Goal: Find contact information: Find contact information

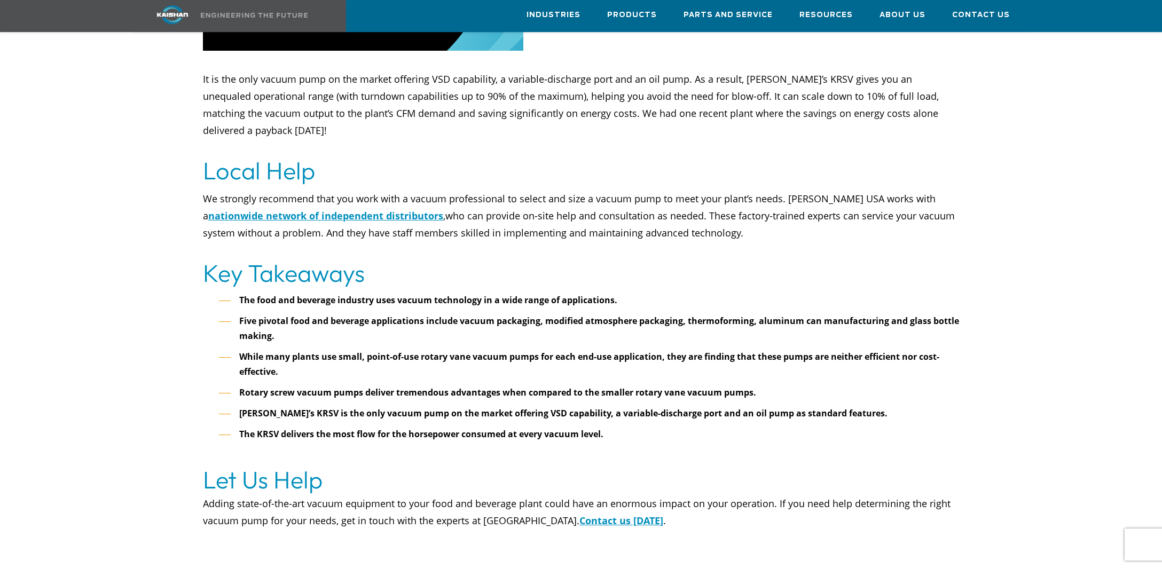
scroll to position [4983, 0]
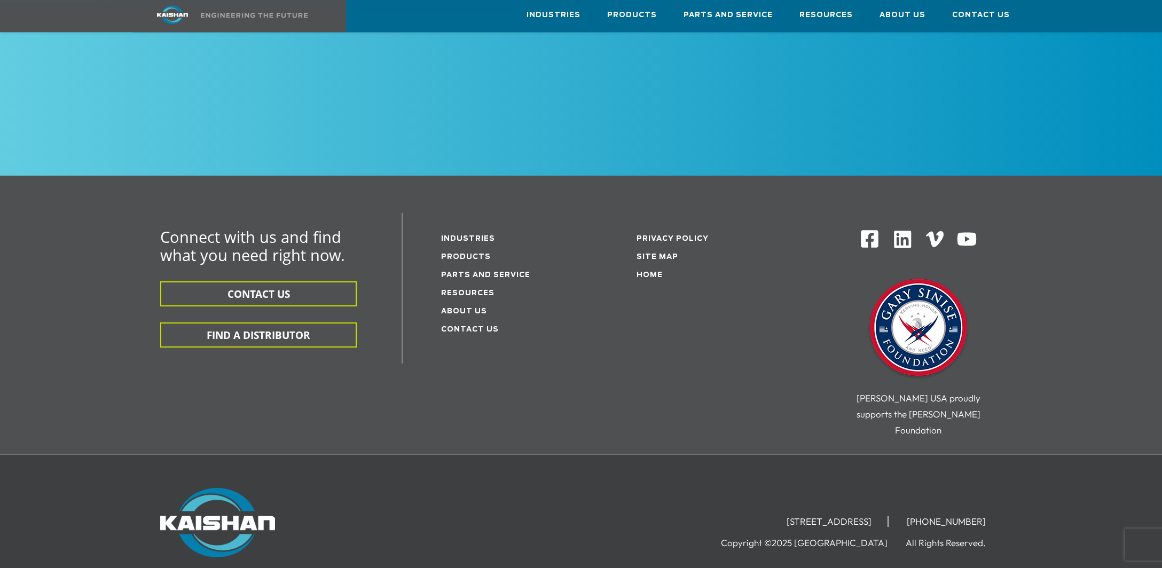
scroll to position [5325, 0]
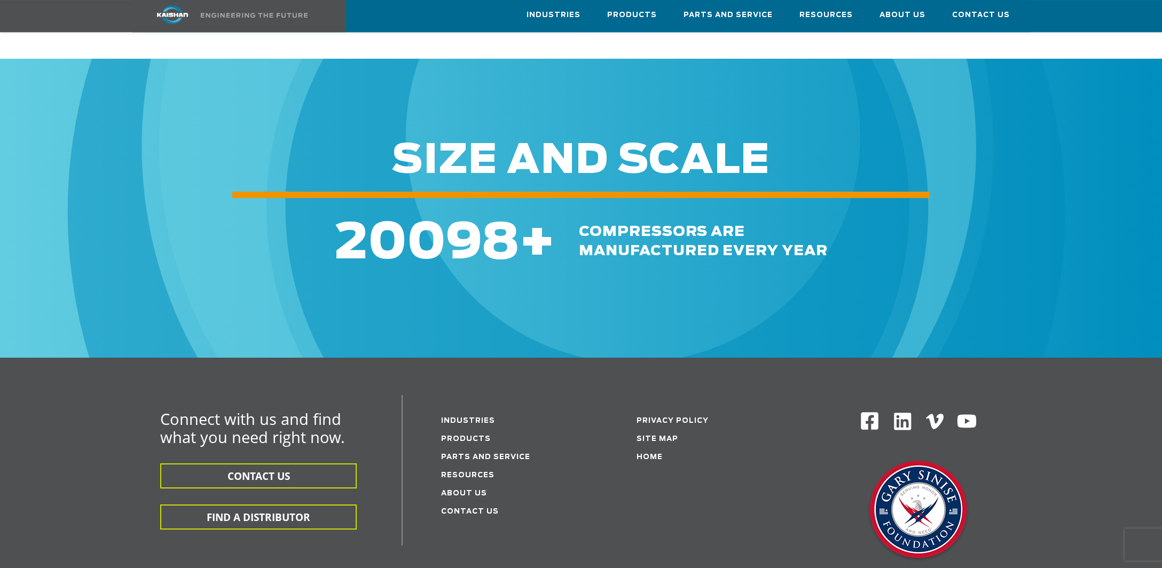
scroll to position [3038, 0]
